Goal: Navigation & Orientation: Find specific page/section

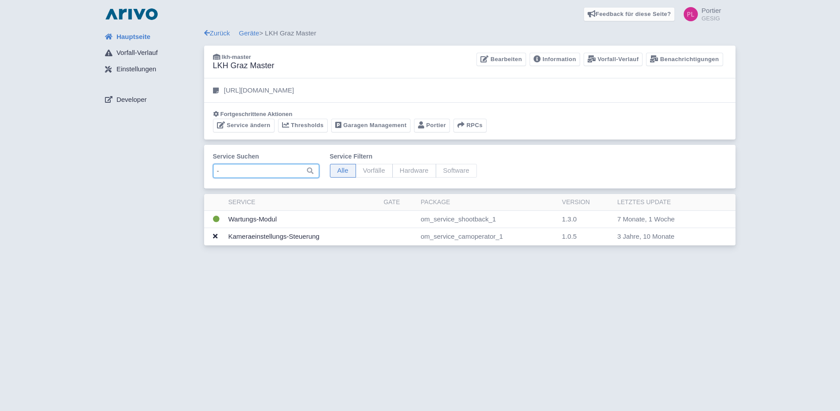
type input "-"
click at [148, 17] on img at bounding box center [131, 14] width 57 height 14
click at [221, 33] on link "Zurück" at bounding box center [217, 33] width 26 height 8
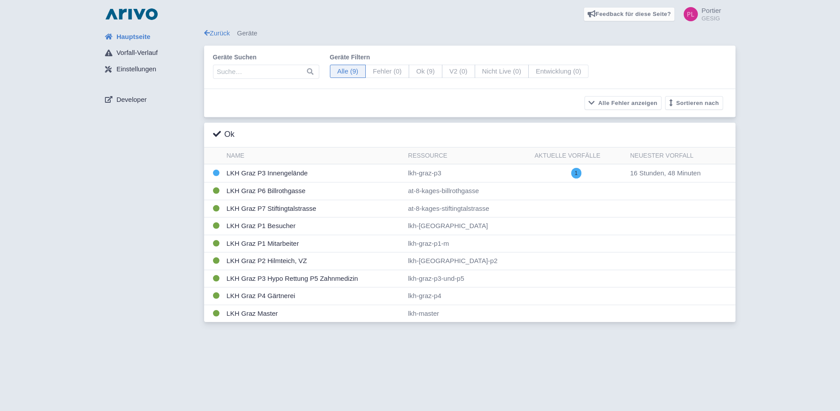
click at [133, 37] on span "Hauptseite" at bounding box center [133, 37] width 34 height 10
click at [145, 15] on img at bounding box center [131, 14] width 57 height 14
click at [207, 28] on div "Zurück Geräte" at bounding box center [469, 33] width 531 height 10
click at [212, 32] on link "Zurück" at bounding box center [217, 33] width 26 height 8
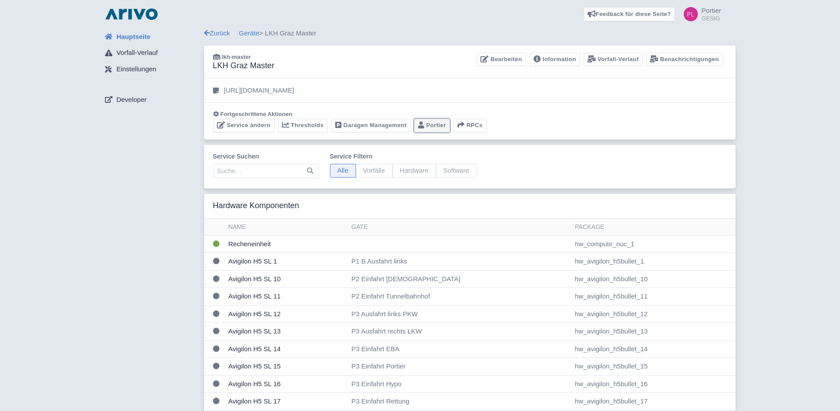
click at [428, 124] on link "Portier" at bounding box center [432, 126] width 36 height 14
